Goal: Information Seeking & Learning: Check status

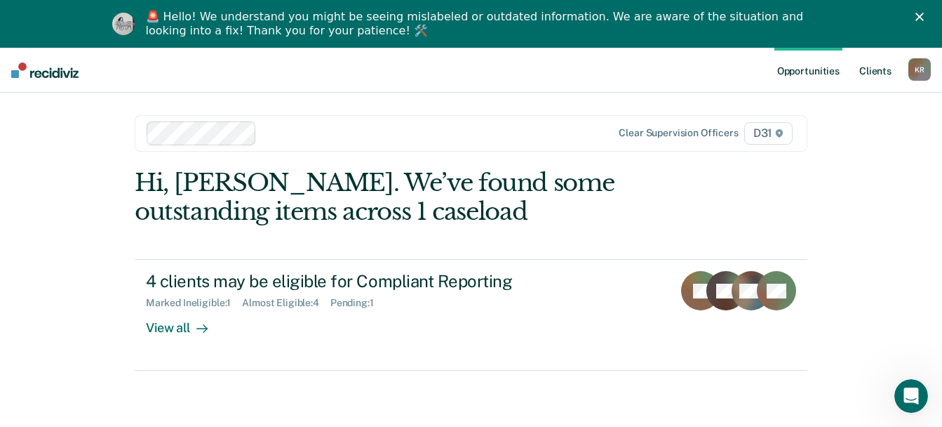
click at [858, 72] on link "Client s" at bounding box center [876, 70] width 38 height 45
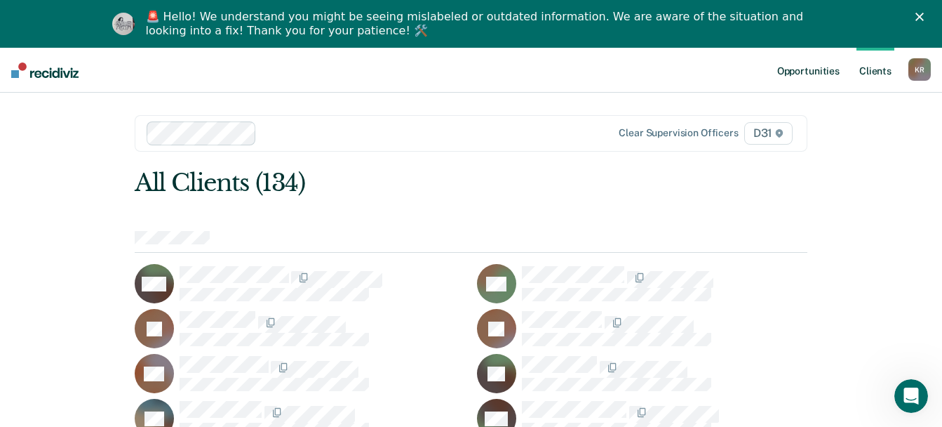
click at [778, 77] on link "Opportunities" at bounding box center [809, 70] width 68 height 45
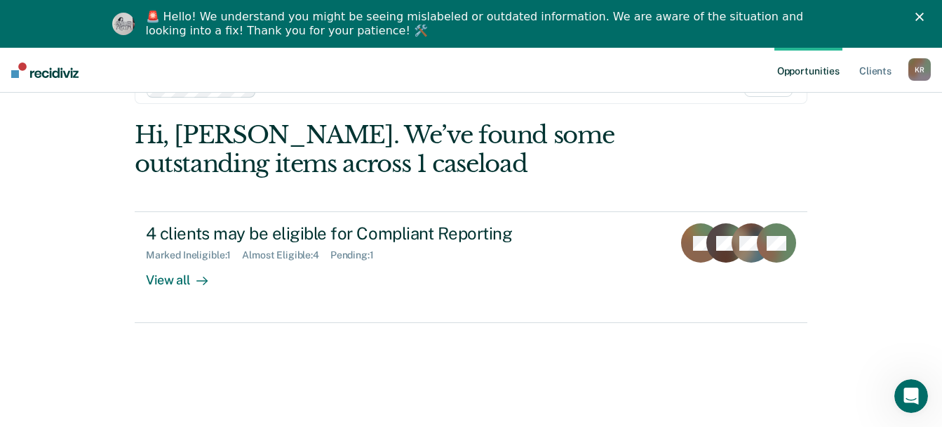
scroll to position [65, 0]
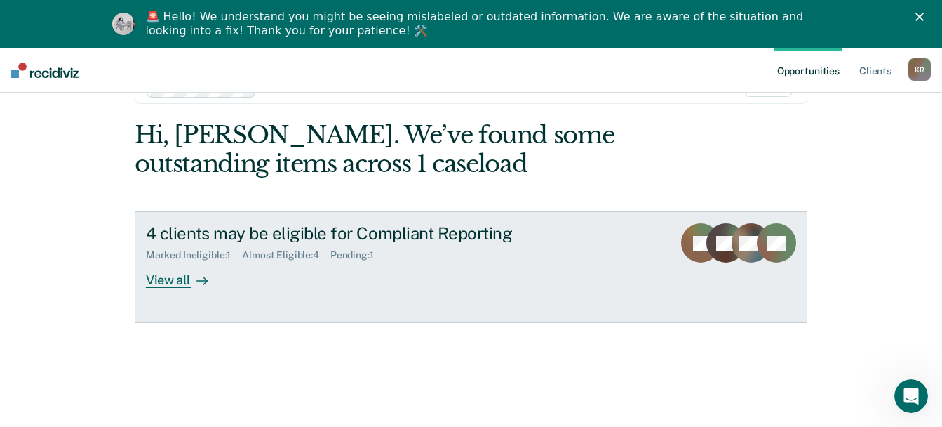
click at [174, 288] on div "View all" at bounding box center [185, 274] width 79 height 27
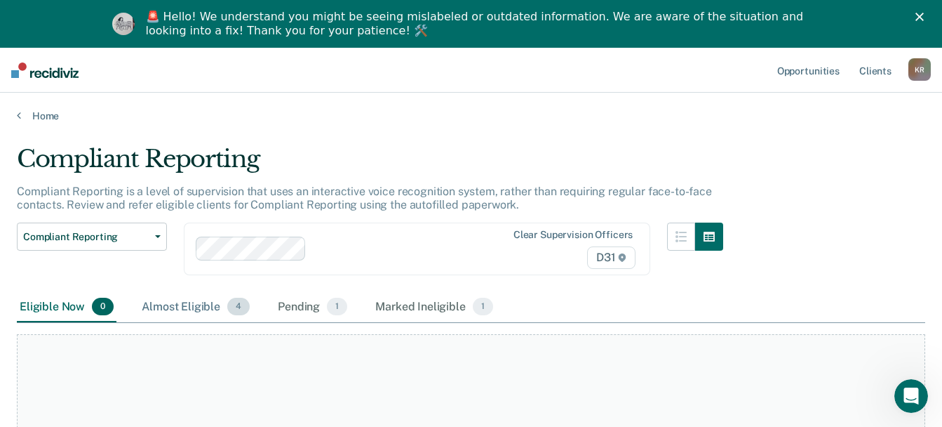
click at [196, 323] on div "Almost Eligible 4" at bounding box center [196, 307] width 114 height 31
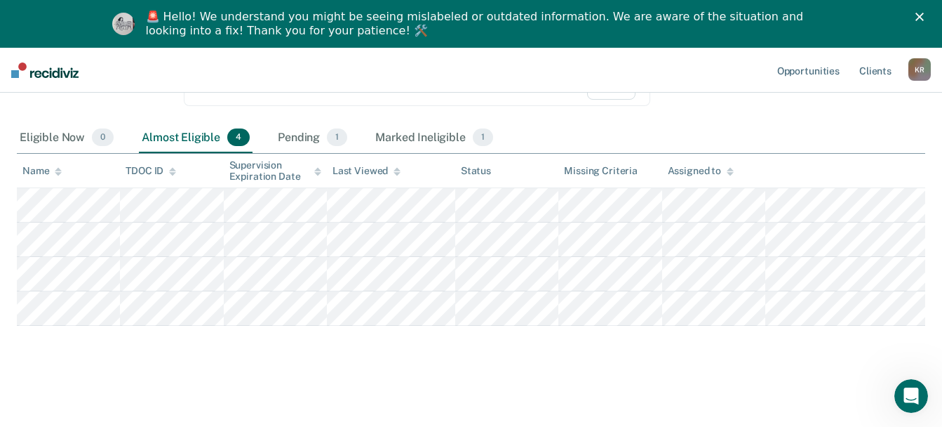
scroll to position [281, 0]
